Goal: Transaction & Acquisition: Purchase product/service

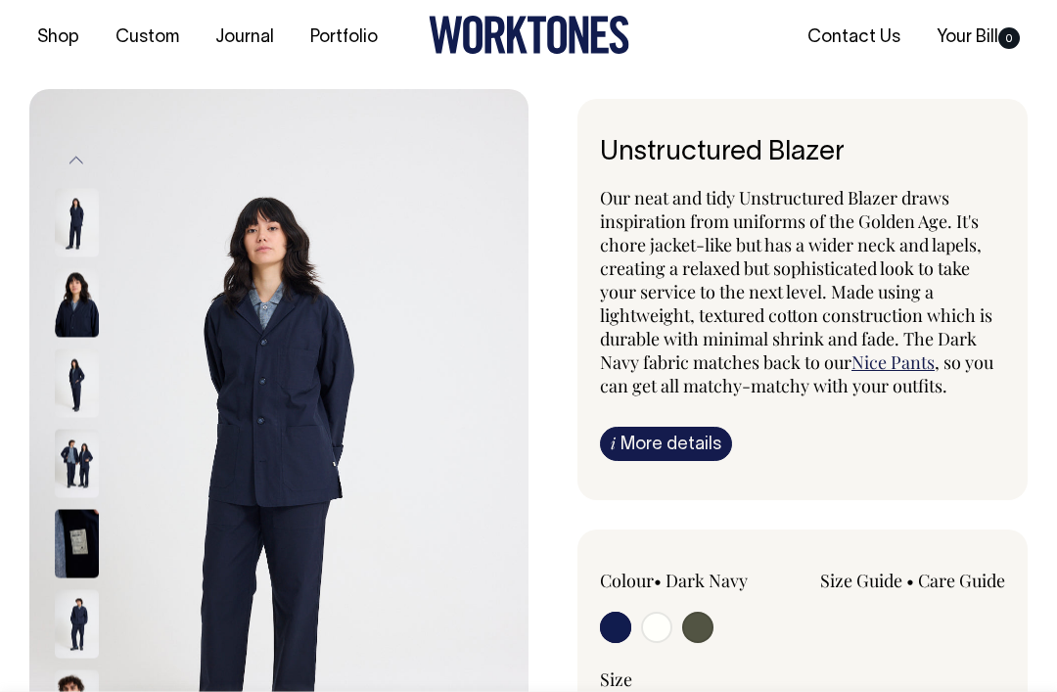
scroll to position [39, 0]
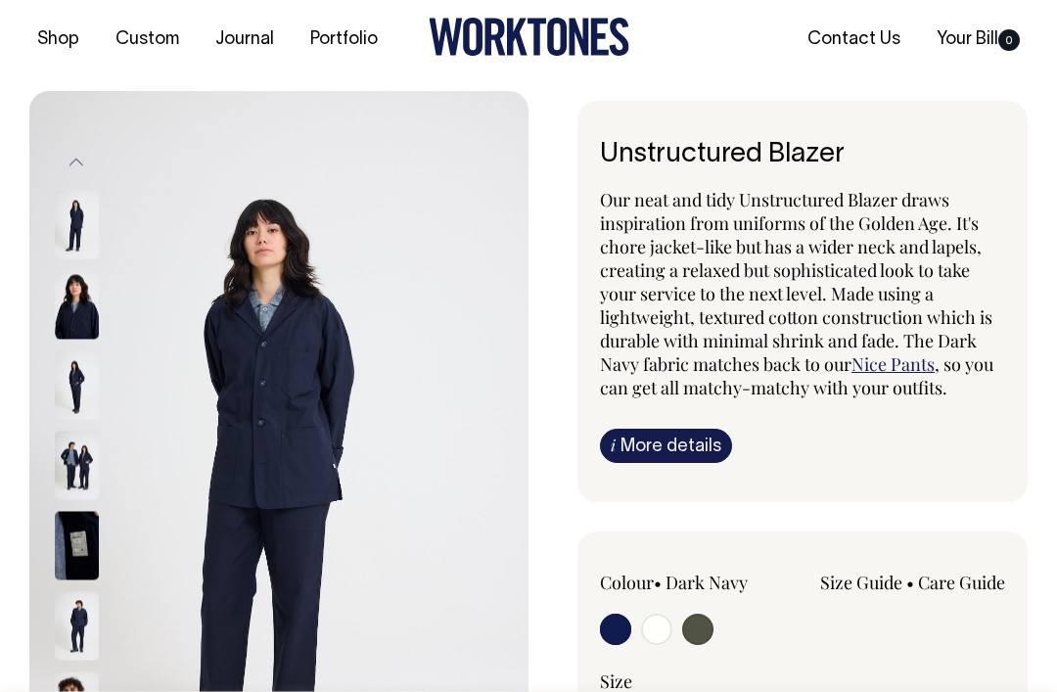
click at [102, 322] on div at bounding box center [103, 305] width 98 height 80
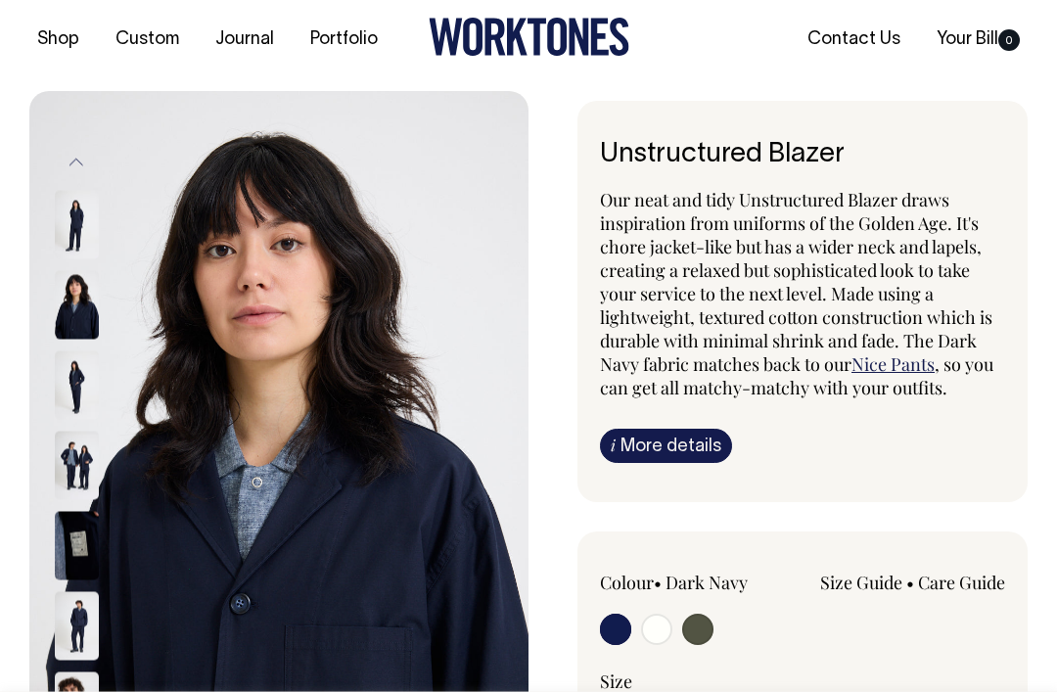
click at [91, 399] on div at bounding box center [103, 385] width 98 height 80
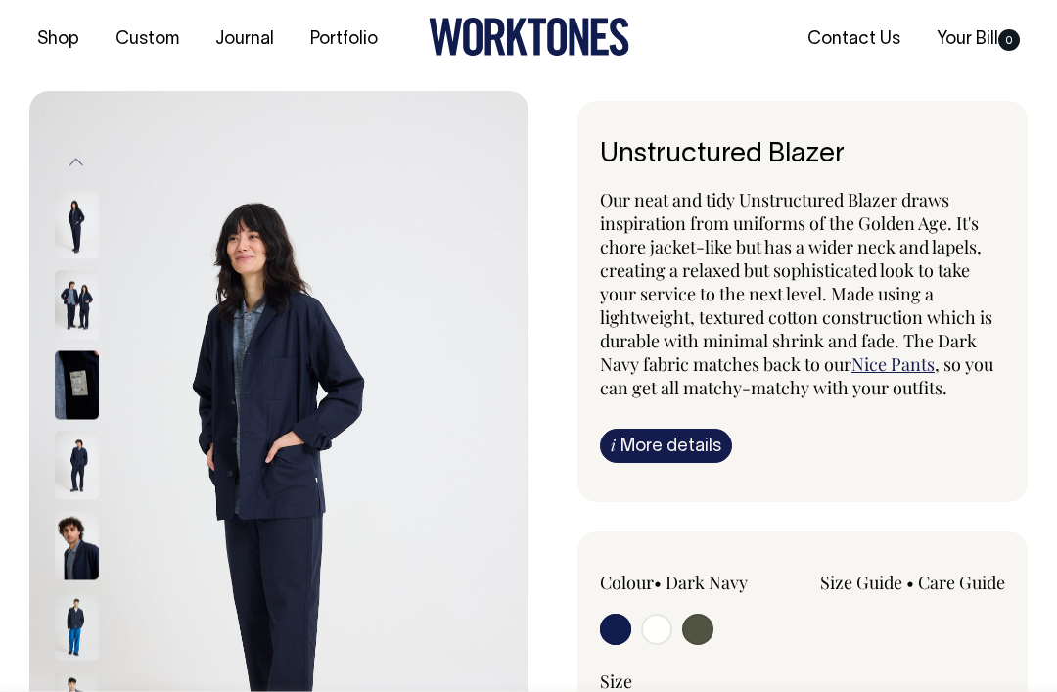
click at [90, 478] on img at bounding box center [77, 466] width 44 height 69
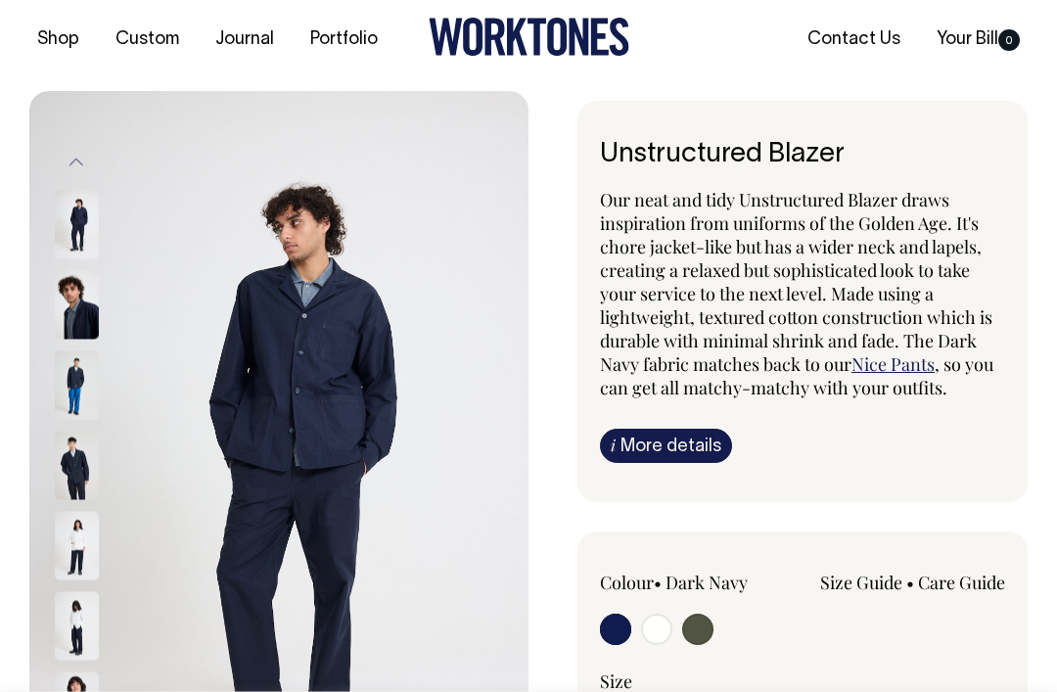
click at [668, 630] on input "radio" at bounding box center [656, 629] width 31 height 31
radio input "true"
select select "Off-White"
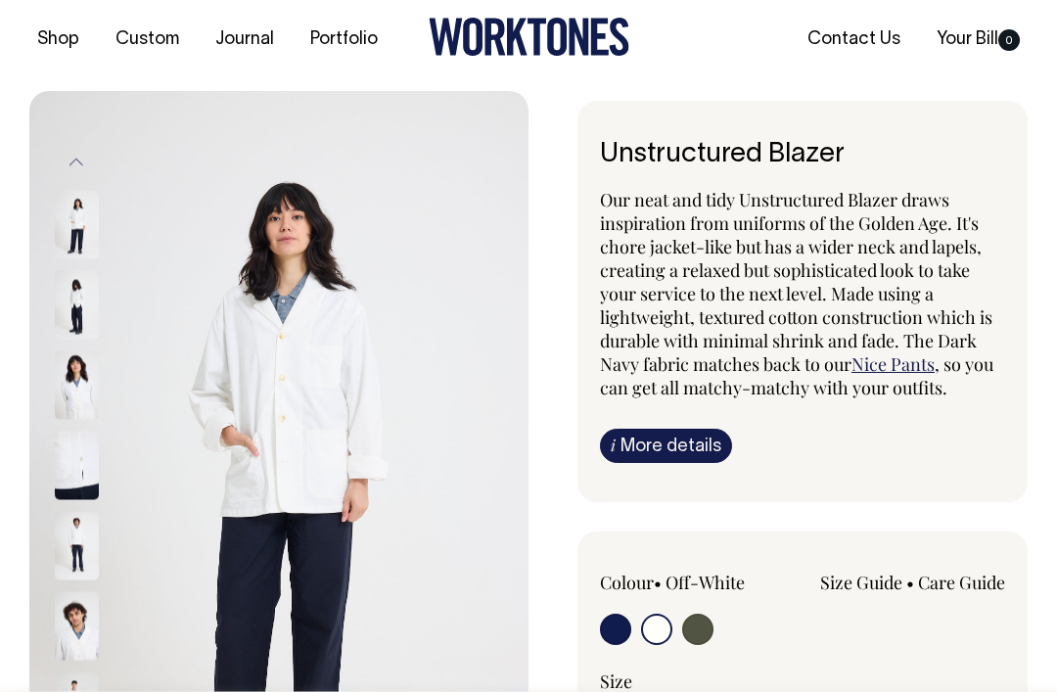
click at [707, 635] on input "radio" at bounding box center [697, 629] width 31 height 31
radio input "true"
select select "Olive"
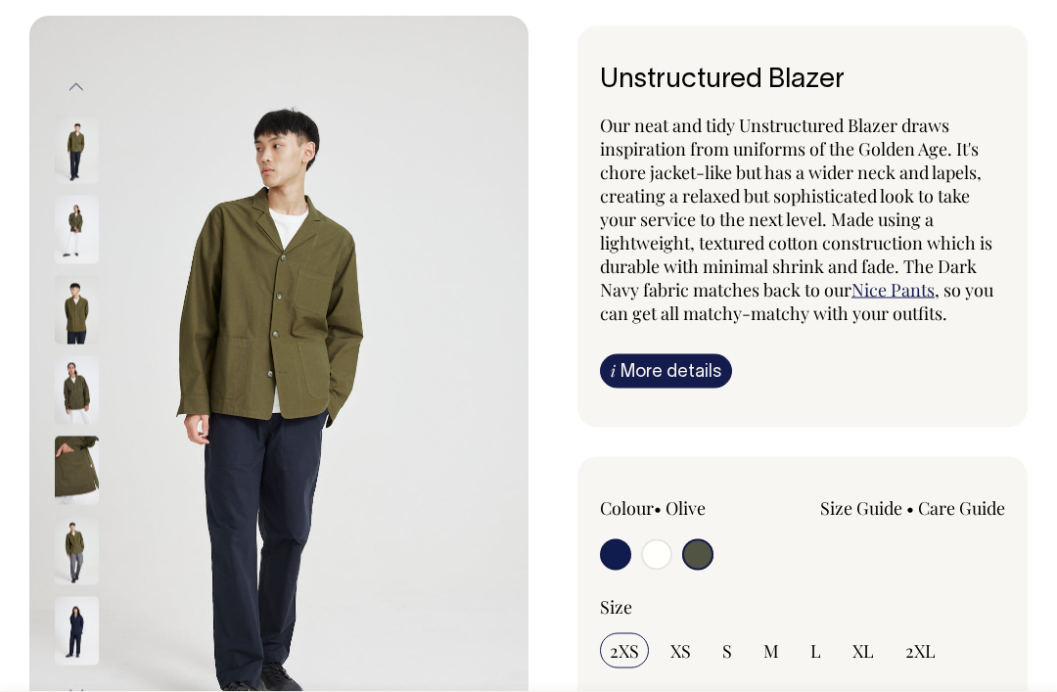
scroll to position [112, 0]
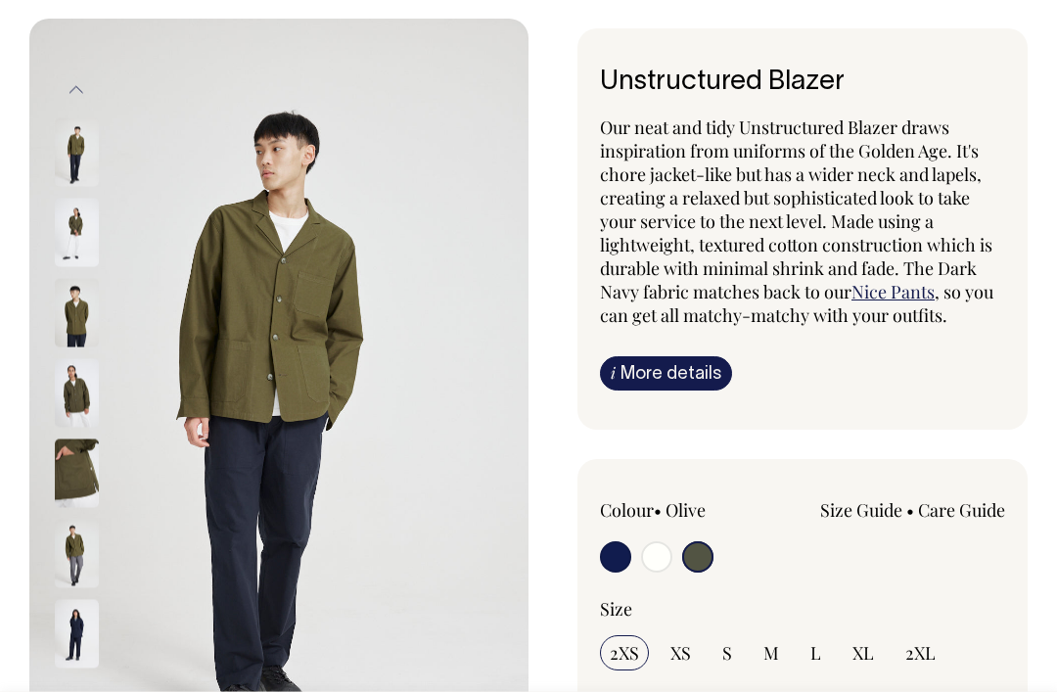
click at [782, 652] on input "M" at bounding box center [771, 652] width 35 height 35
radio input "true"
select select "M"
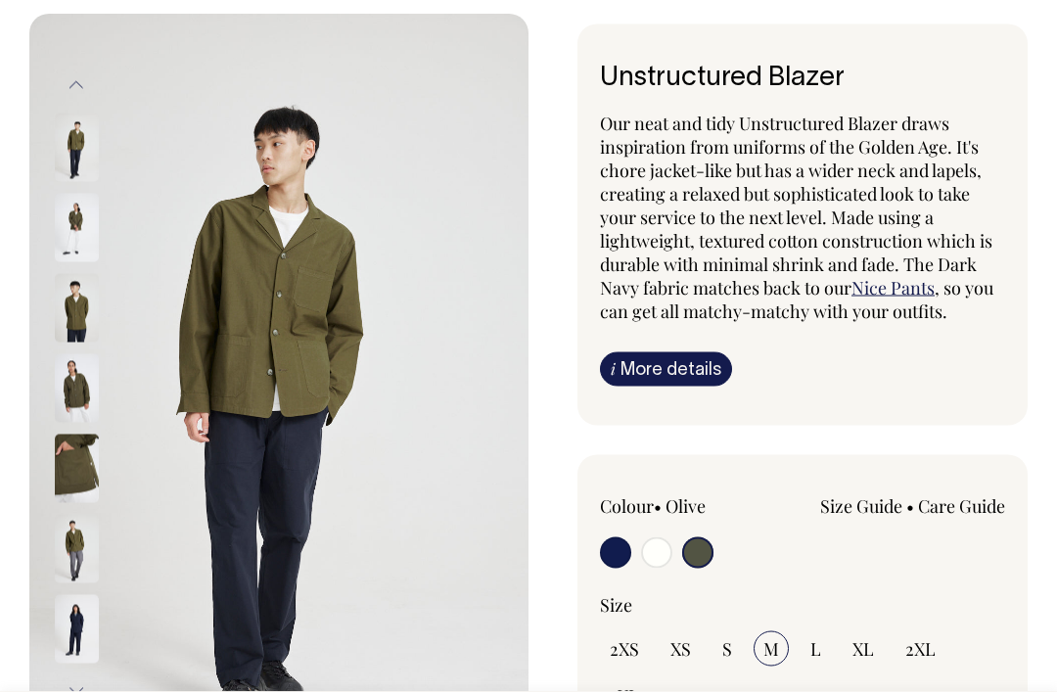
scroll to position [111, 0]
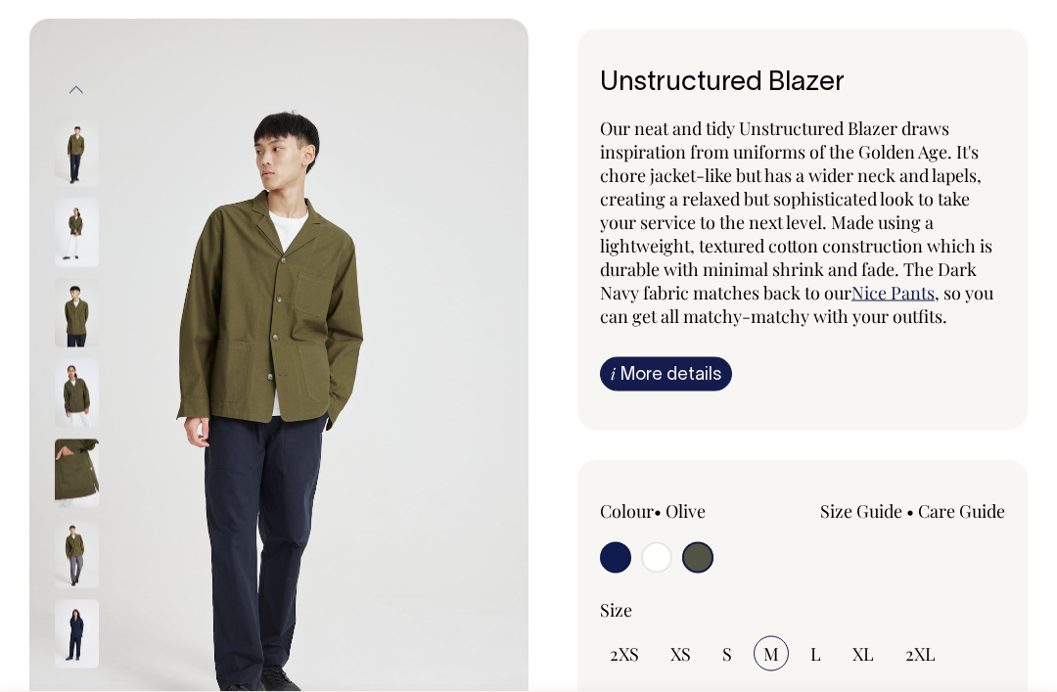
click at [71, 232] on img at bounding box center [77, 234] width 44 height 69
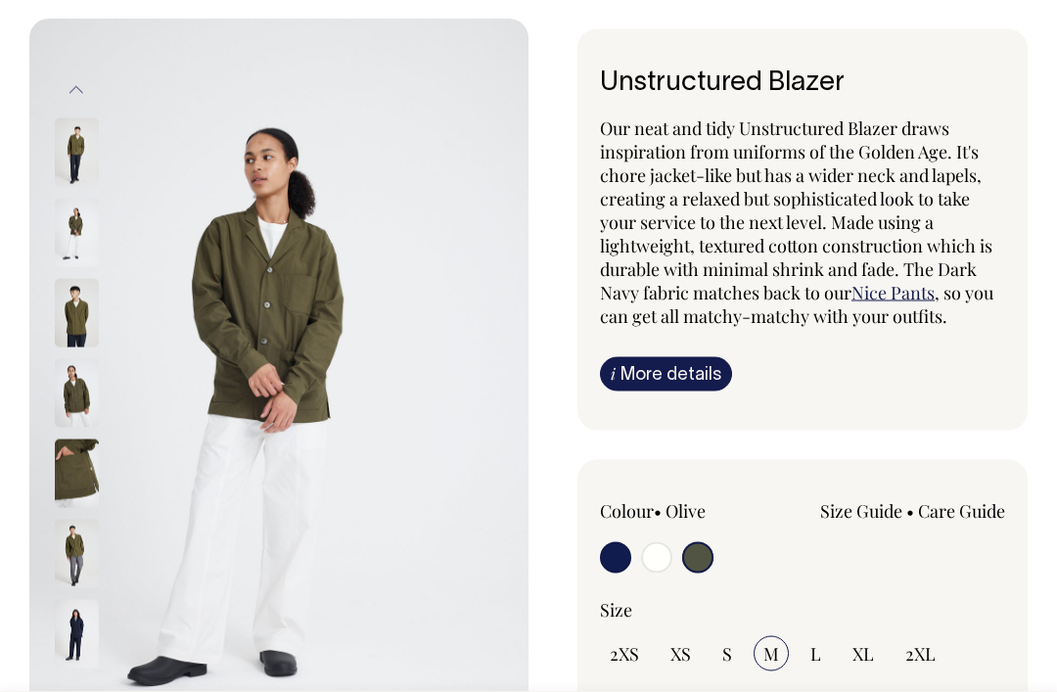
scroll to position [112, 0]
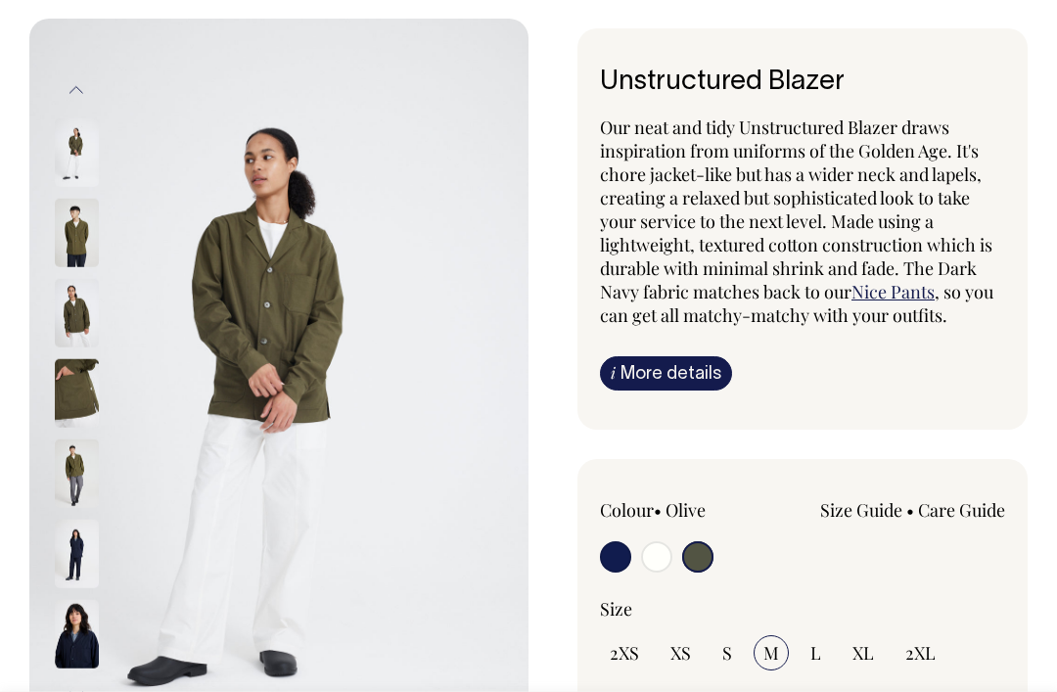
click at [69, 239] on img at bounding box center [77, 232] width 44 height 69
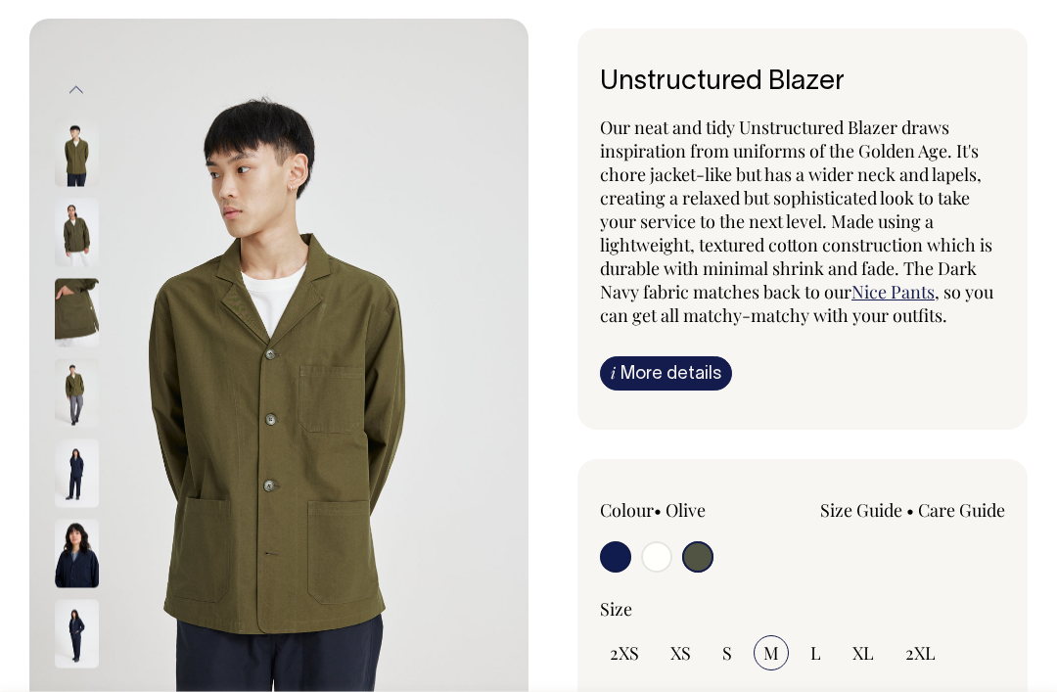
click at [658, 559] on input "radio" at bounding box center [656, 556] width 31 height 31
radio input "true"
select select "Off-White"
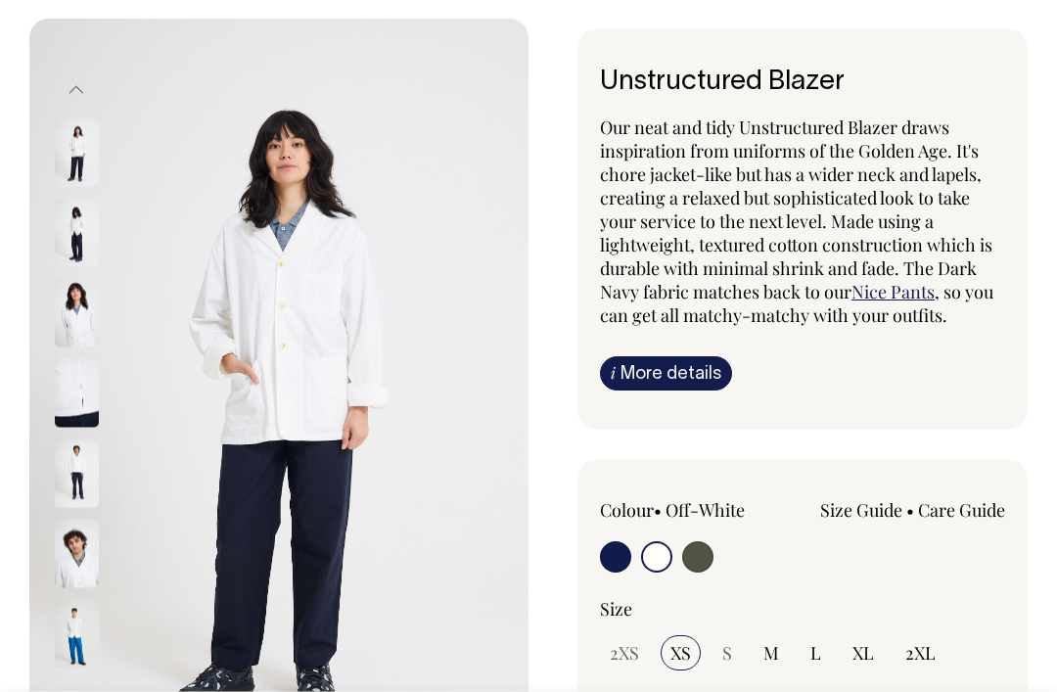
click at [90, 286] on img at bounding box center [77, 313] width 44 height 69
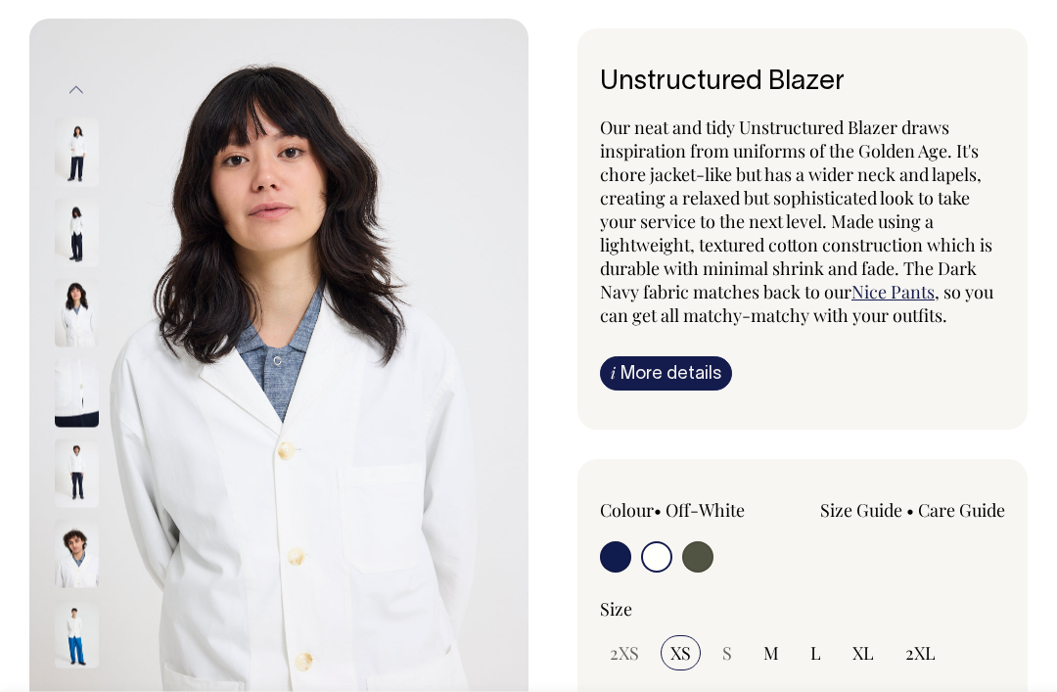
click at [81, 359] on img at bounding box center [77, 393] width 44 height 69
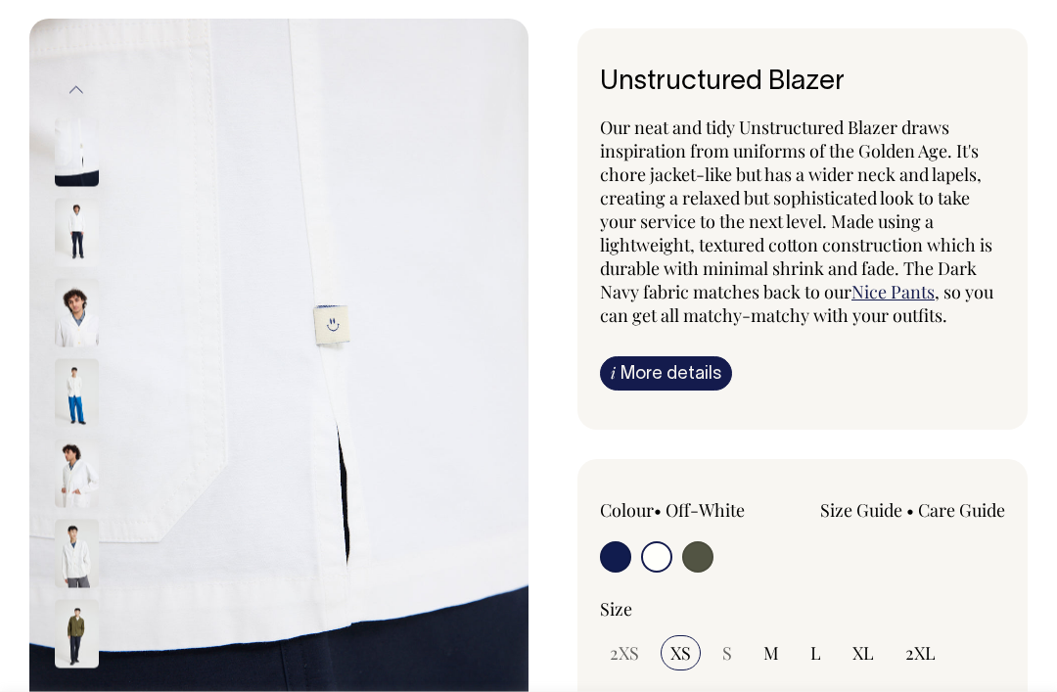
click at [71, 316] on img at bounding box center [77, 313] width 44 height 69
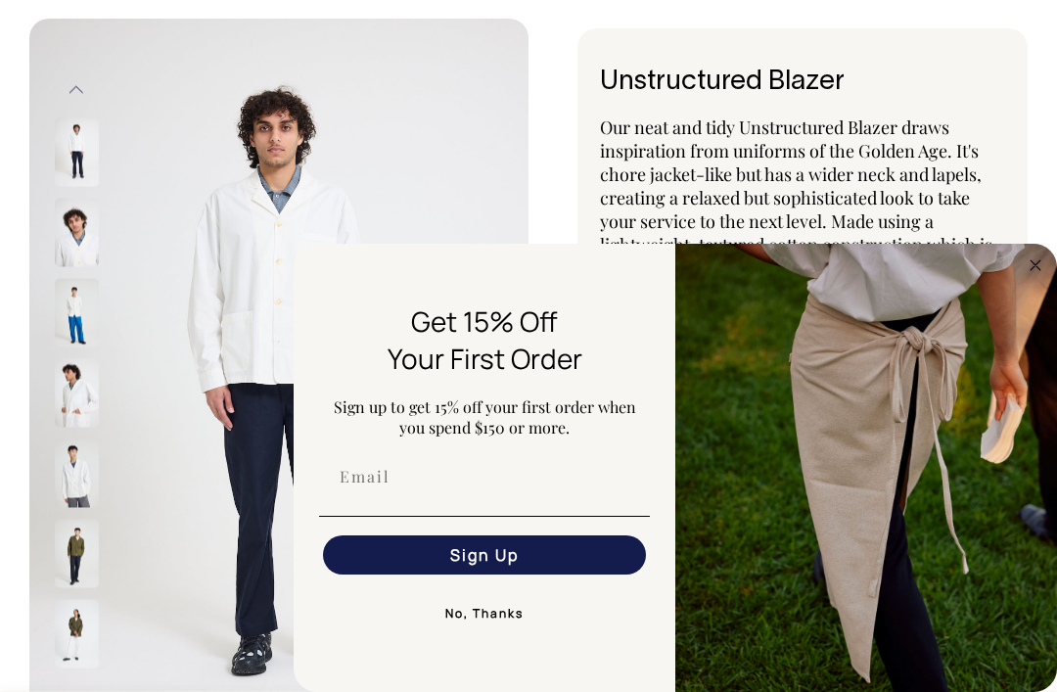
click at [1044, 269] on circle "Close dialog" at bounding box center [1036, 264] width 23 height 23
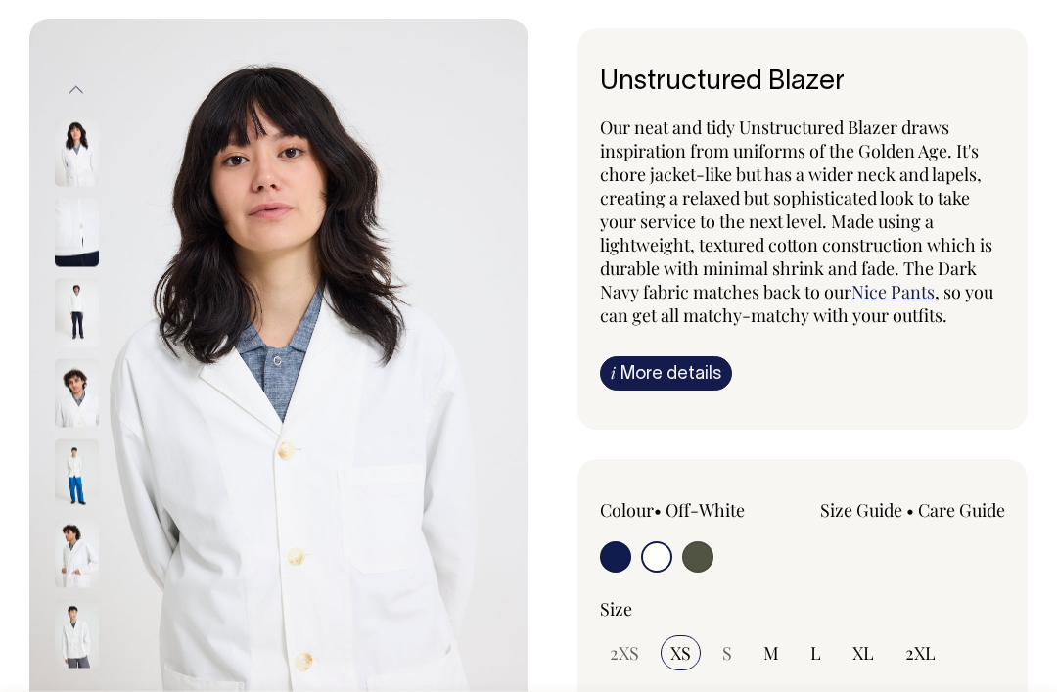
click at [81, 155] on img at bounding box center [77, 152] width 44 height 69
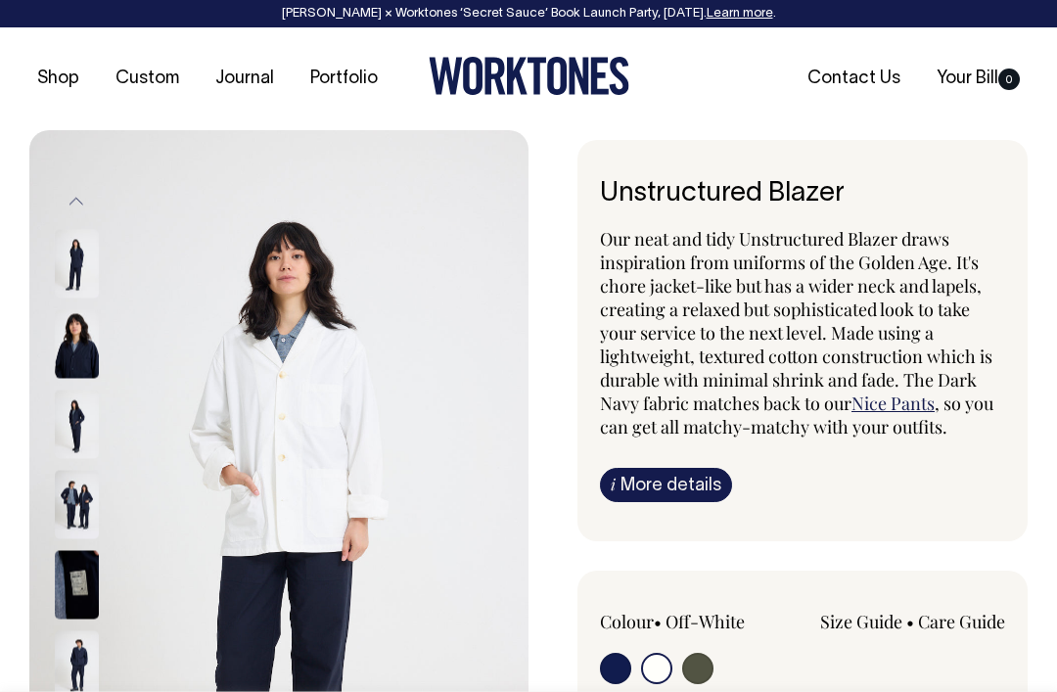
select select "Off-White"
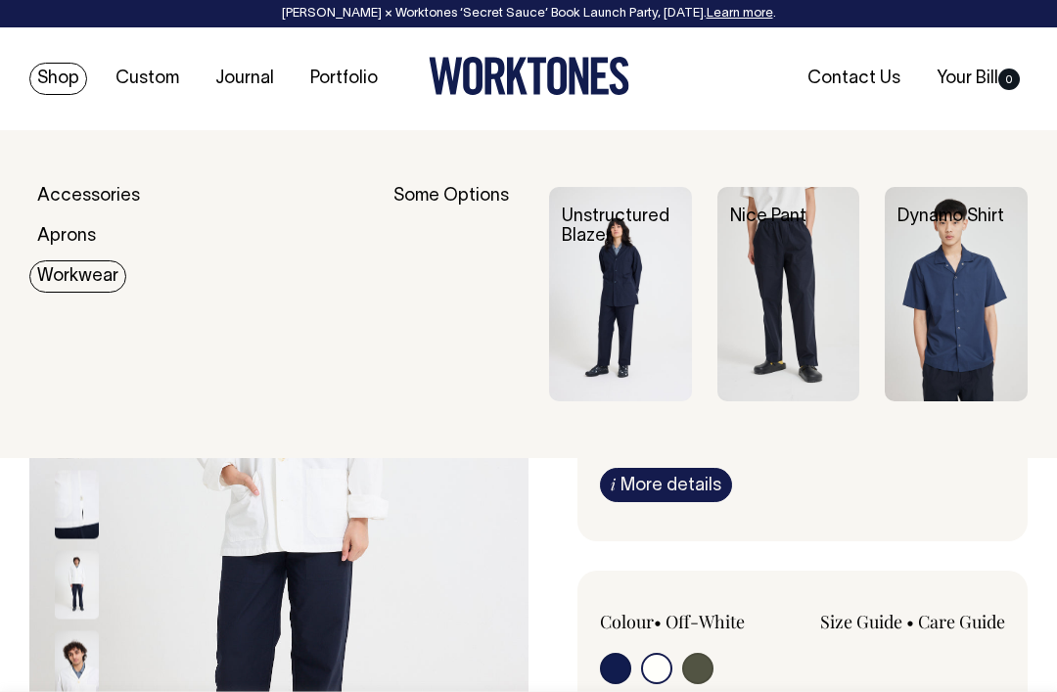
click at [650, 301] on img at bounding box center [620, 294] width 143 height 214
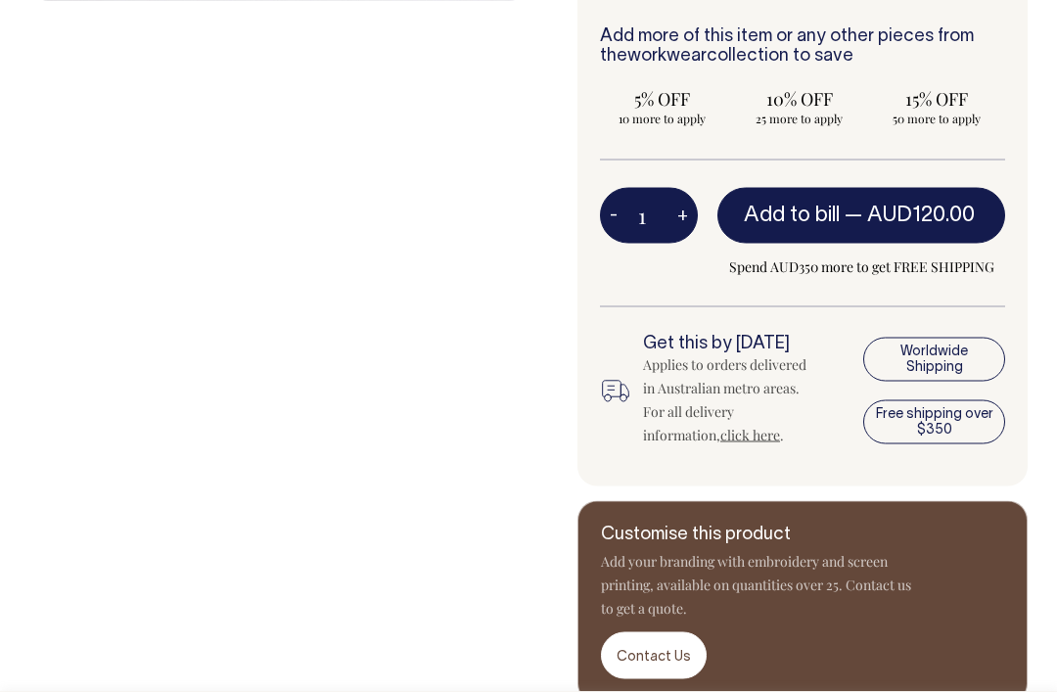
scroll to position [843, 0]
